Goal: Find specific page/section: Find specific page/section

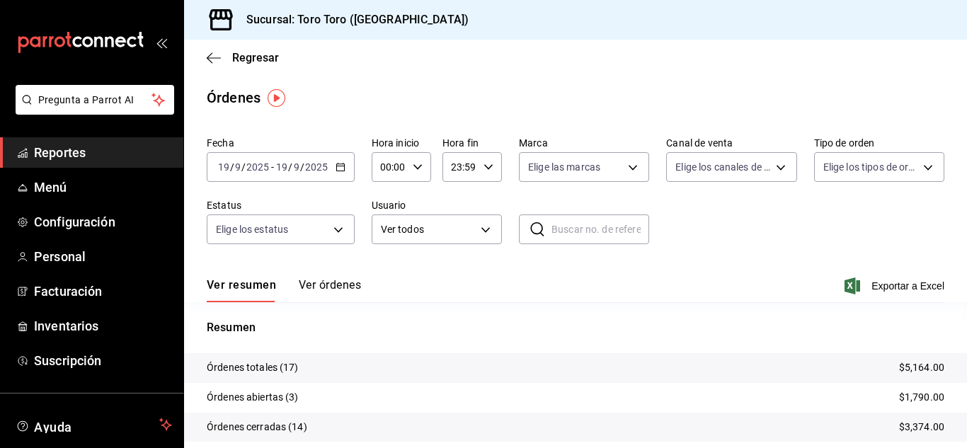
click at [86, 153] on span "Reportes" at bounding box center [103, 152] width 138 height 19
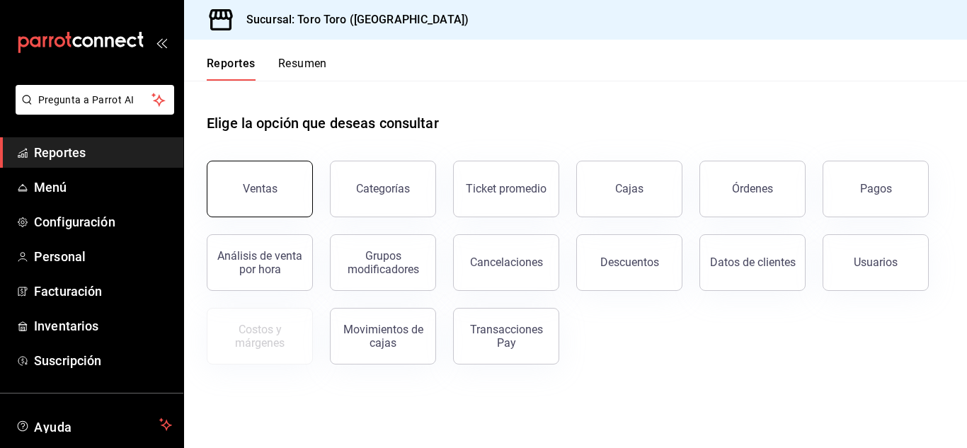
click at [289, 195] on button "Ventas" at bounding box center [260, 189] width 106 height 57
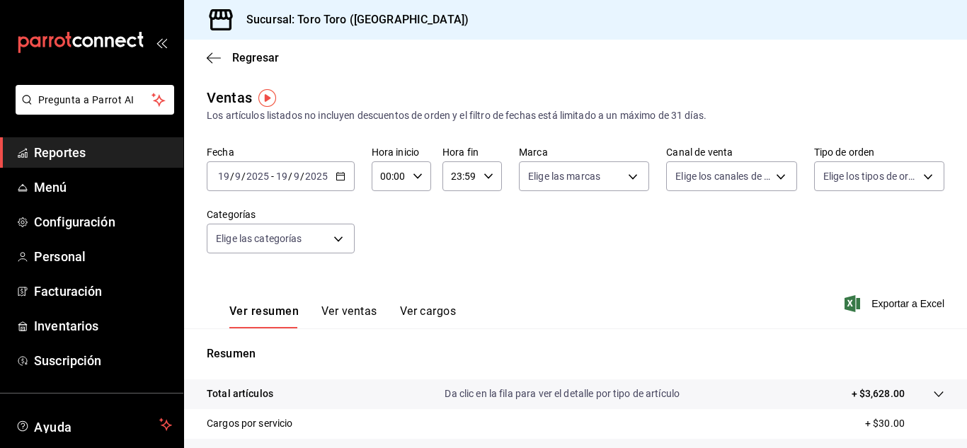
click at [427, 311] on button "Ver cargos" at bounding box center [428, 316] width 57 height 24
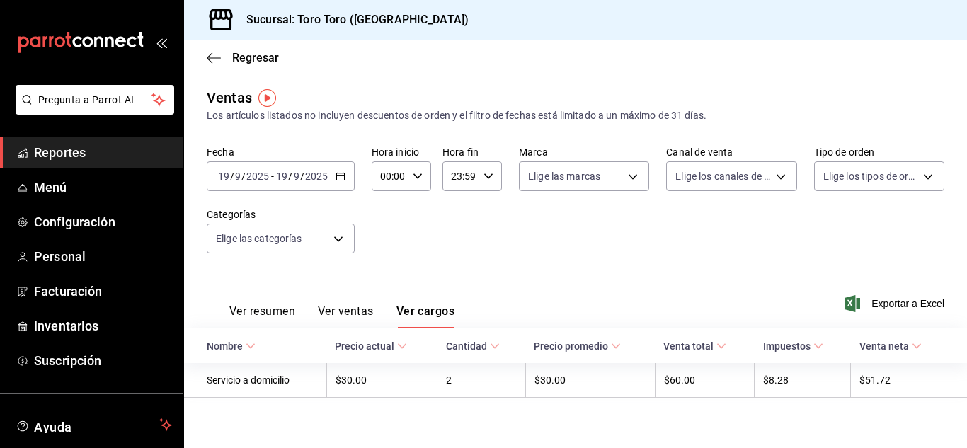
click at [60, 155] on span "Reportes" at bounding box center [103, 152] width 138 height 19
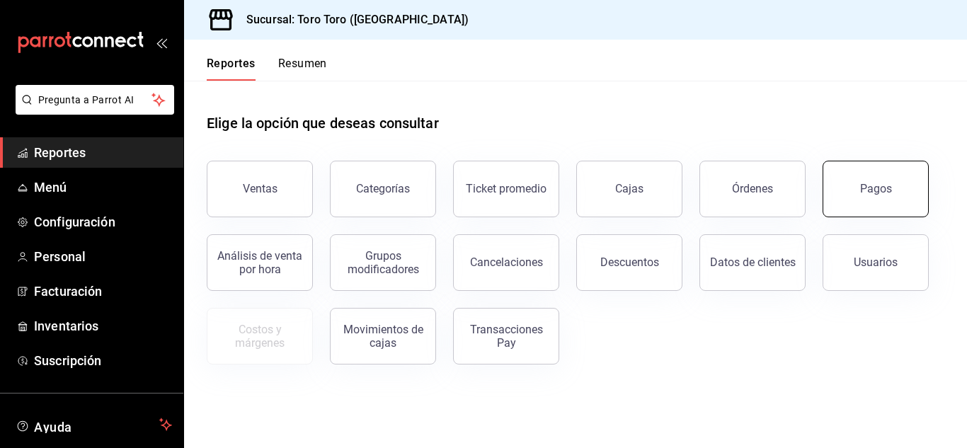
click at [868, 193] on div "Pagos" at bounding box center [876, 188] width 32 height 13
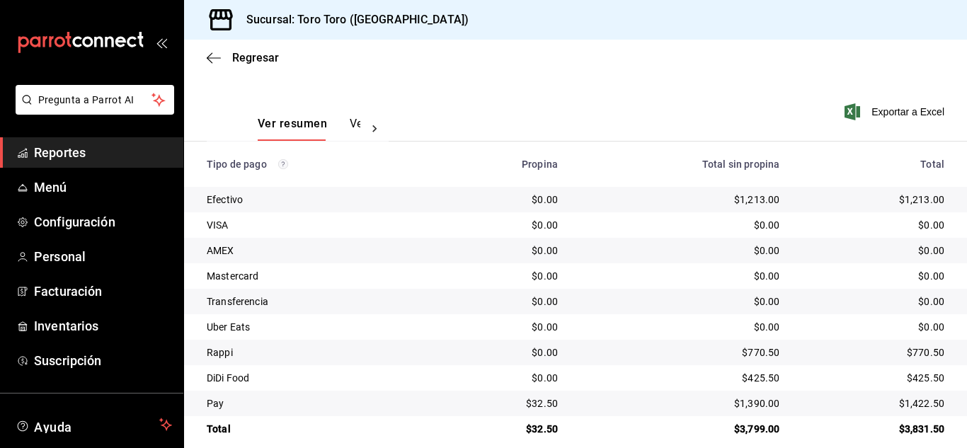
scroll to position [202, 0]
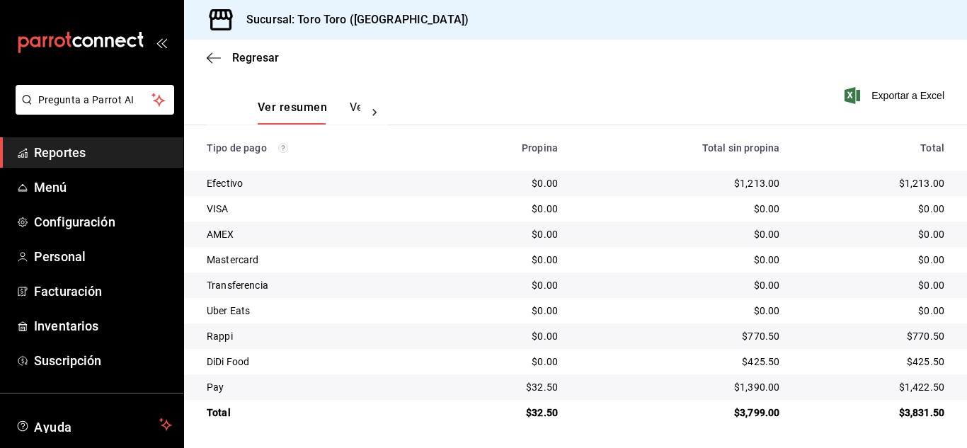
click at [59, 154] on span "Reportes" at bounding box center [103, 152] width 138 height 19
